Goal: Navigation & Orientation: Find specific page/section

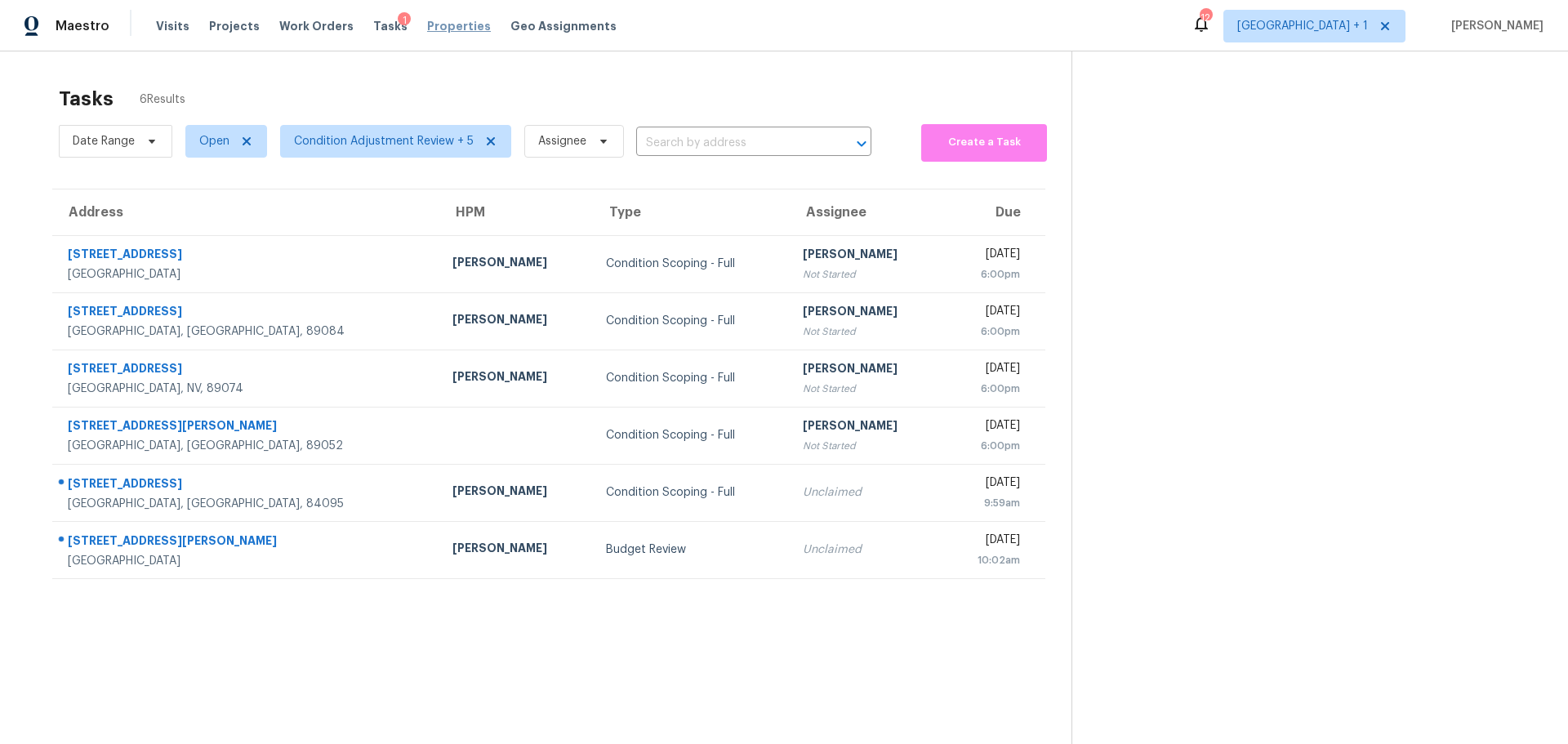
click at [439, 26] on span "Properties" at bounding box center [459, 26] width 64 height 16
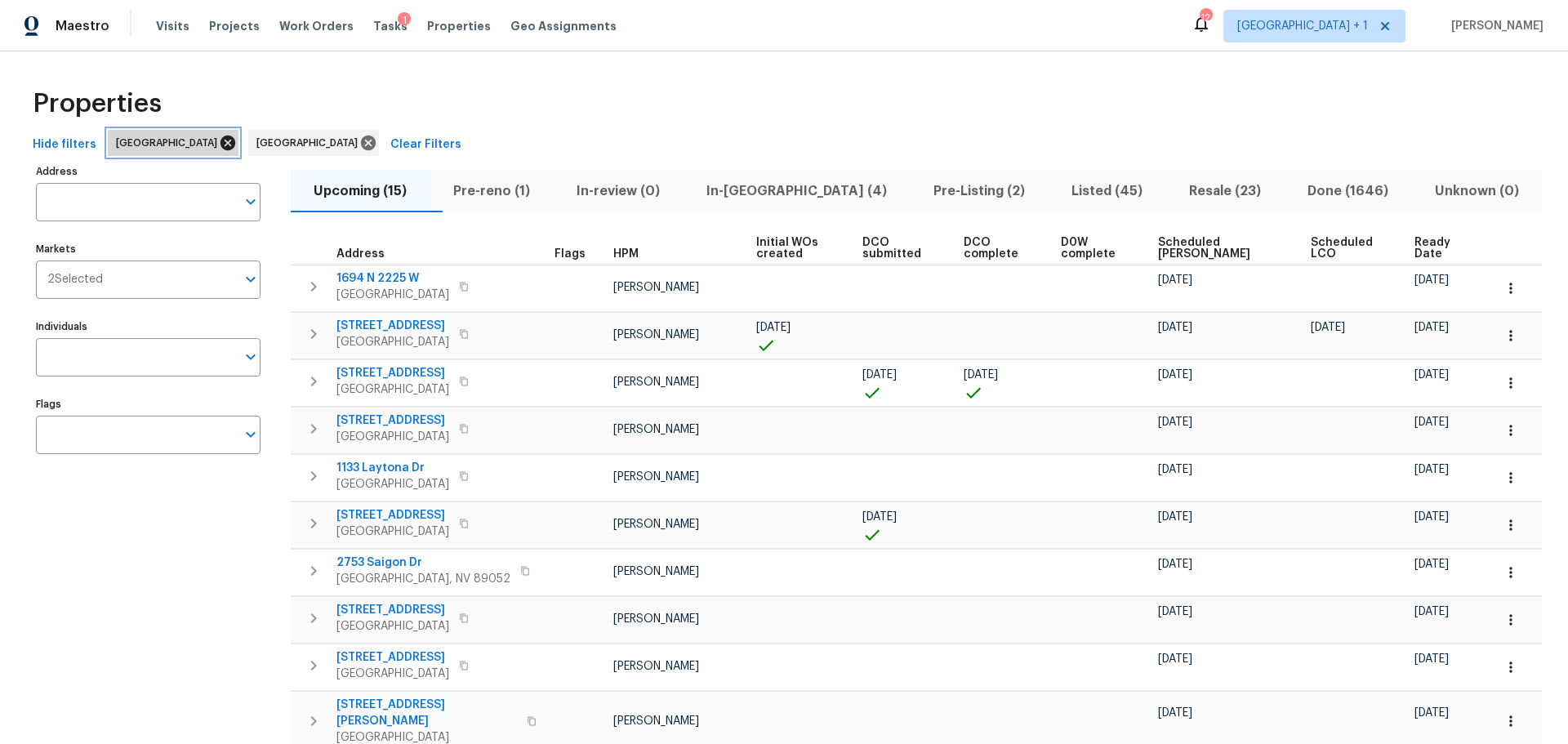
click at [221, 140] on icon at bounding box center [228, 142] width 15 height 15
